Goal: Task Accomplishment & Management: Manage account settings

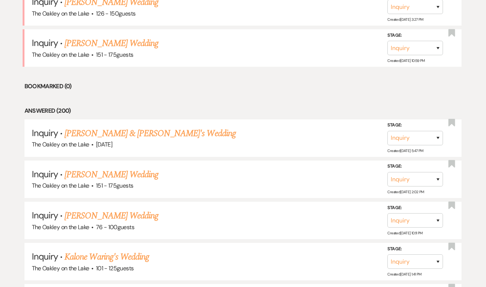
scroll to position [384, 0]
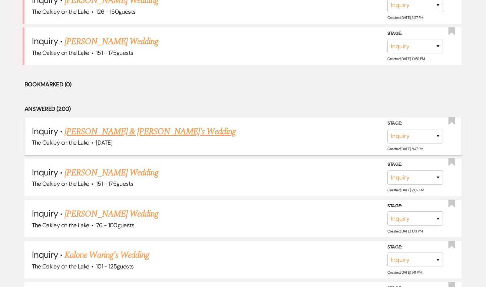
click at [125, 128] on link "[PERSON_NAME] & [PERSON_NAME]'s Wedding" at bounding box center [150, 131] width 171 height 13
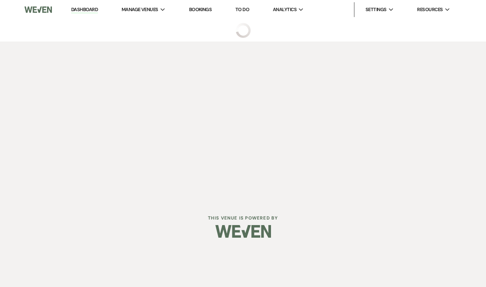
select select "14"
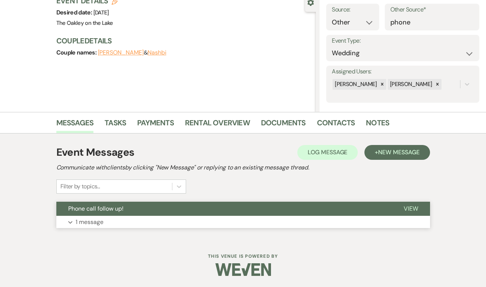
scroll to position [74, 0]
click at [132, 223] on button "Expand 1 message" at bounding box center [243, 222] width 374 height 13
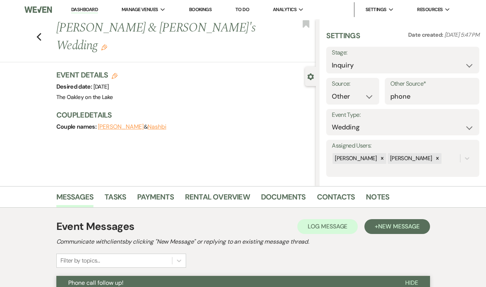
scroll to position [0, 0]
click at [37, 33] on icon "Previous" at bounding box center [39, 37] width 6 height 9
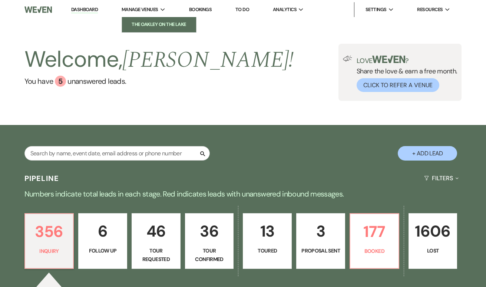
click at [146, 30] on link "The Oakley on the Lake" at bounding box center [159, 24] width 74 height 15
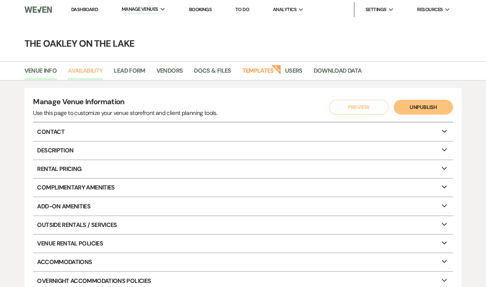
click at [96, 67] on link "Availability" at bounding box center [85, 73] width 35 height 14
select select "2"
select select "2026"
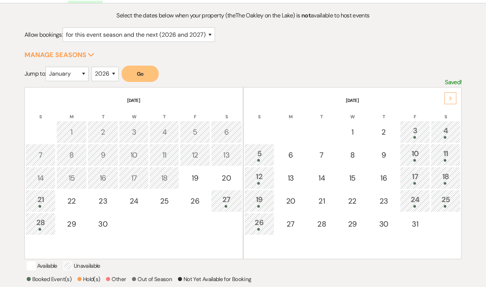
scroll to position [88, 0]
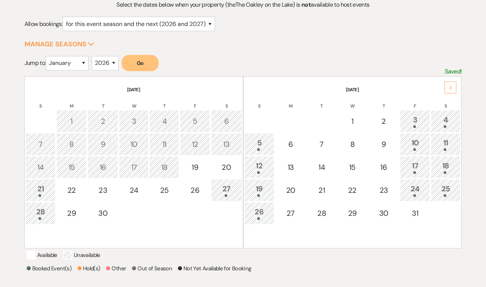
click at [451, 86] on icon "Next" at bounding box center [451, 88] width 4 height 4
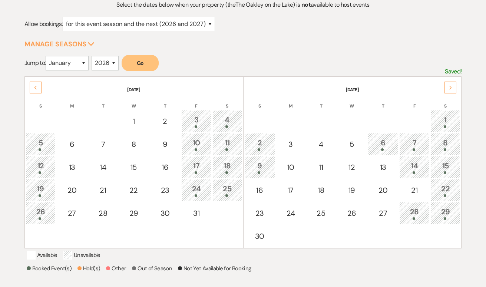
click at [450, 84] on div "Next" at bounding box center [451, 88] width 12 height 12
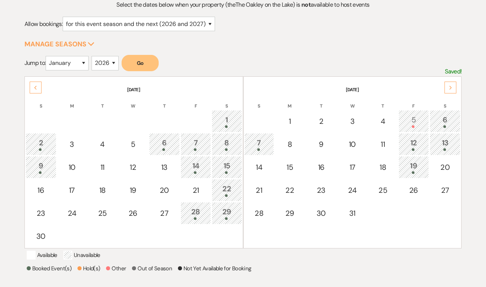
click at [37, 86] on icon "Previous" at bounding box center [36, 88] width 4 height 4
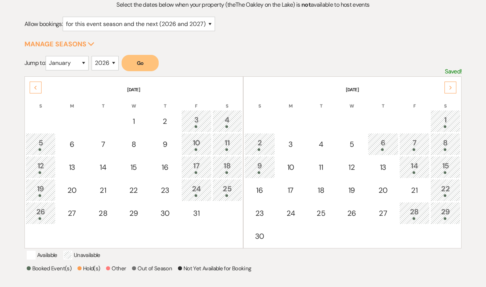
click at [37, 86] on icon "Previous" at bounding box center [36, 88] width 4 height 4
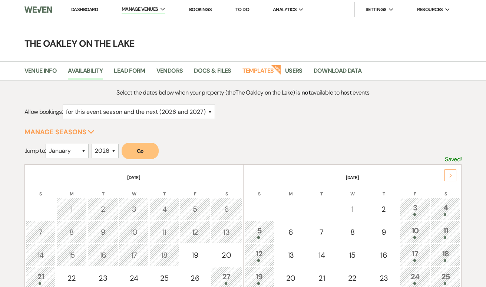
scroll to position [0, 0]
click at [79, 9] on link "Dashboard" at bounding box center [84, 9] width 27 height 6
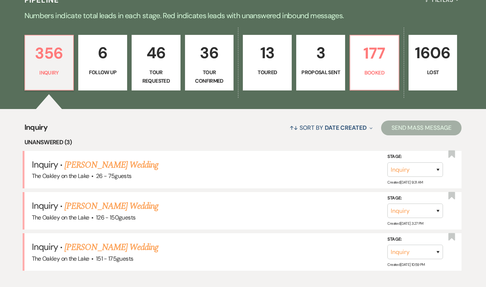
scroll to position [200, 0]
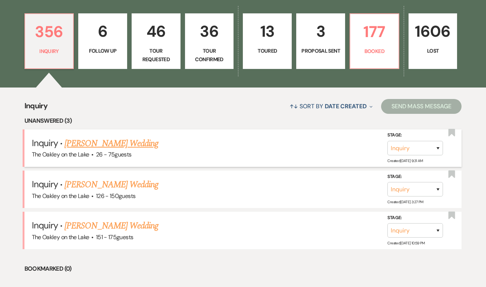
click at [128, 141] on link "[PERSON_NAME] Wedding" at bounding box center [112, 143] width 94 height 13
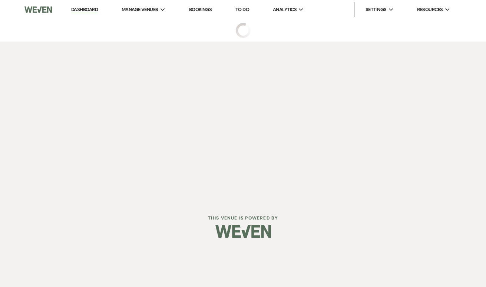
select select "4"
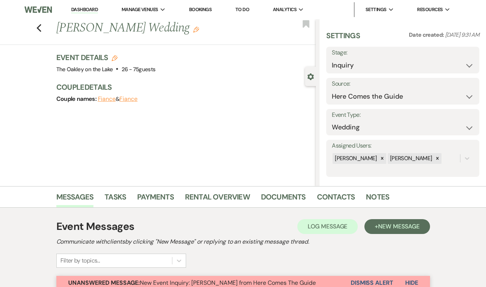
click at [40, 33] on div "Previous [PERSON_NAME] Wedding Edit Bookmark" at bounding box center [156, 32] width 320 height 26
click at [40, 29] on icon "Previous" at bounding box center [39, 28] width 6 height 9
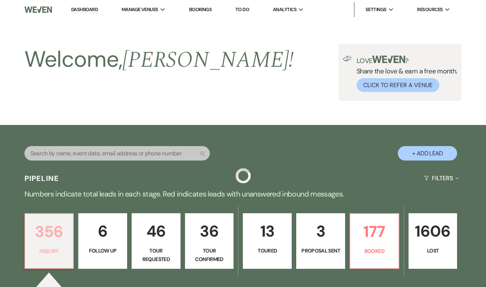
scroll to position [200, 0]
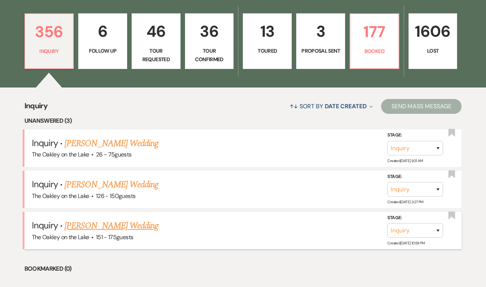
click at [98, 226] on link "[PERSON_NAME] Wedding" at bounding box center [112, 225] width 94 height 13
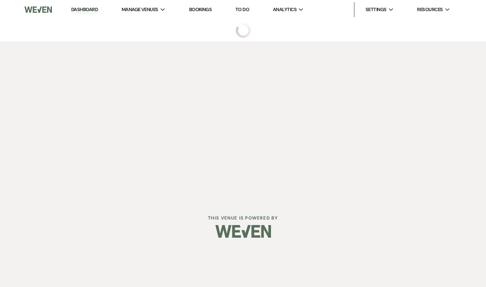
select select "4"
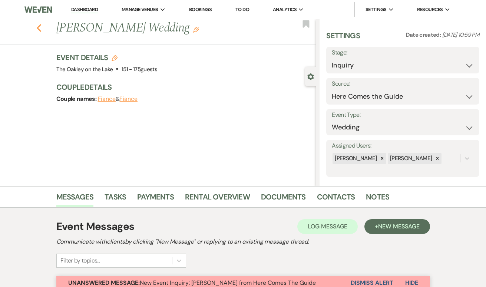
click at [39, 26] on icon "Previous" at bounding box center [39, 28] width 6 height 9
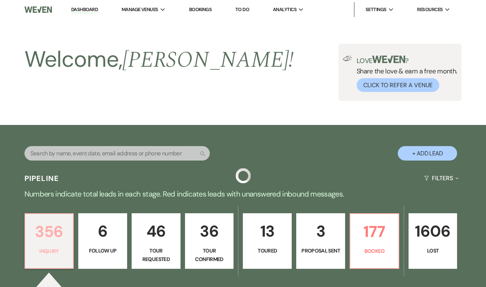
scroll to position [200, 0]
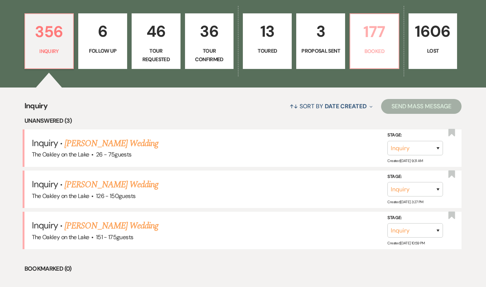
click at [379, 43] on p "177" at bounding box center [374, 31] width 39 height 25
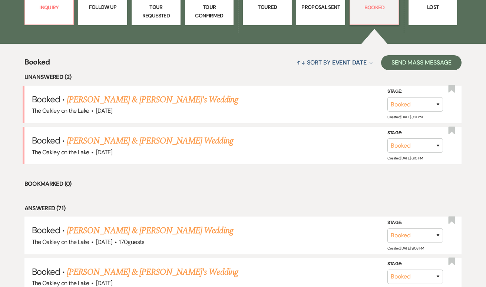
scroll to position [248, 0]
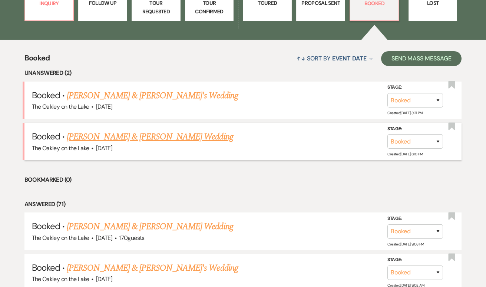
click at [94, 135] on link "[PERSON_NAME] & [PERSON_NAME] Wedding" at bounding box center [150, 136] width 166 height 13
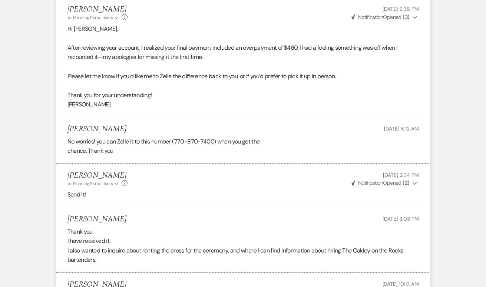
scroll to position [175, 0]
